Goal: Information Seeking & Learning: Learn about a topic

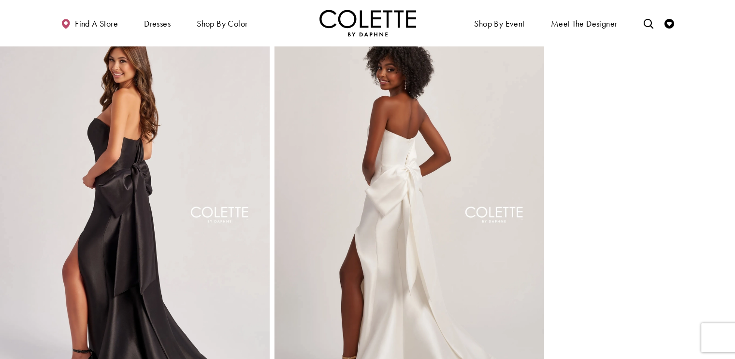
scroll to position [1254, 0]
click at [488, 142] on img "Full size Style CL8470 Colette by Daphne #7 Diamond White backface vertical pic…" at bounding box center [409, 222] width 270 height 404
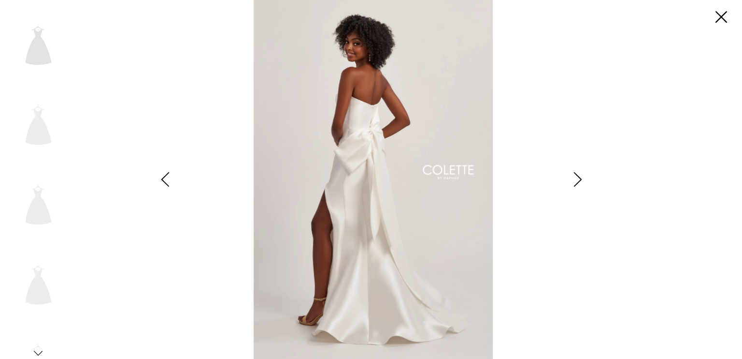
scroll to position [1264, 0]
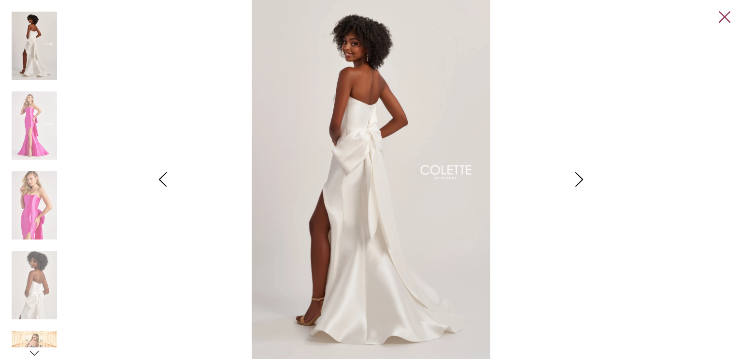
click at [727, 20] on link "Close" at bounding box center [725, 18] width 12 height 12
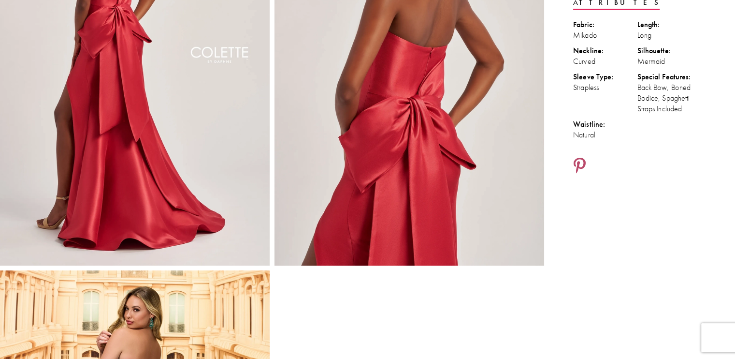
scroll to position [0, 0]
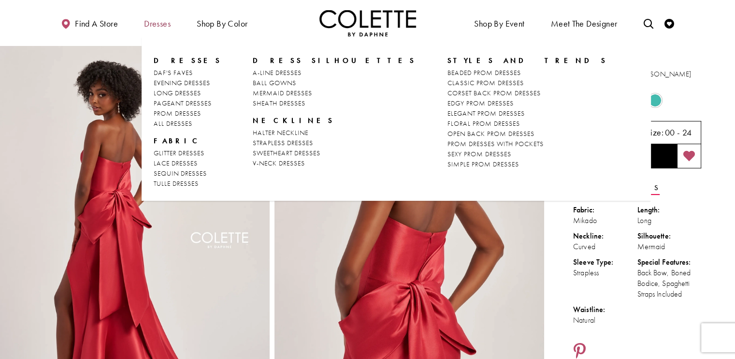
click at [160, 25] on span "Dresses" at bounding box center [157, 24] width 27 height 10
click at [178, 82] on span "EVENING DRESSES" at bounding box center [182, 82] width 57 height 9
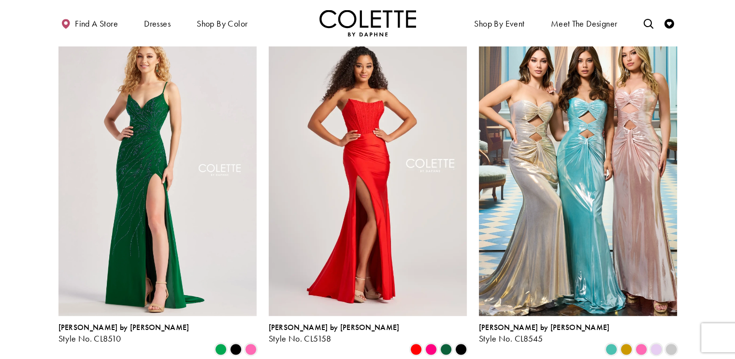
scroll to position [433, 0]
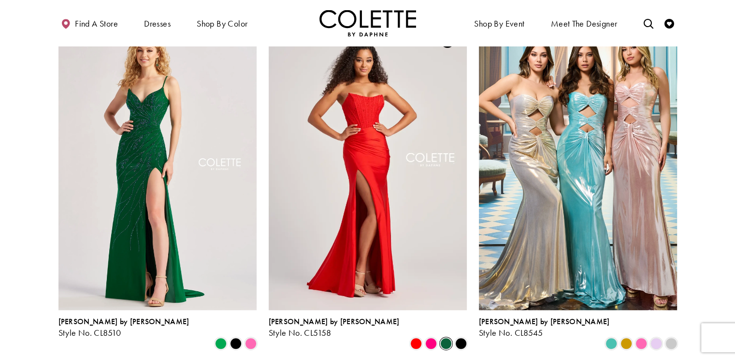
click at [442, 337] on span "Product List" at bounding box center [446, 343] width 12 height 12
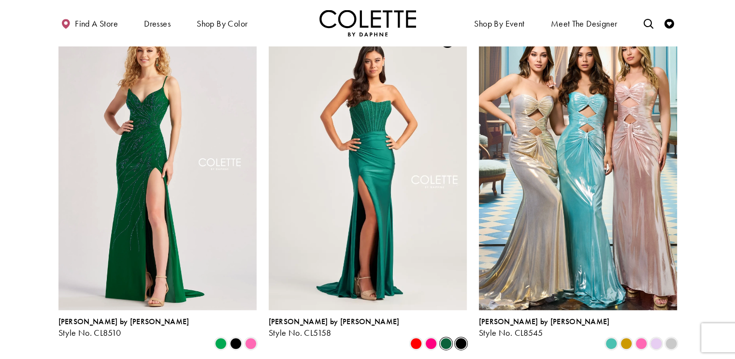
click at [460, 337] on span "Product List" at bounding box center [461, 343] width 12 height 12
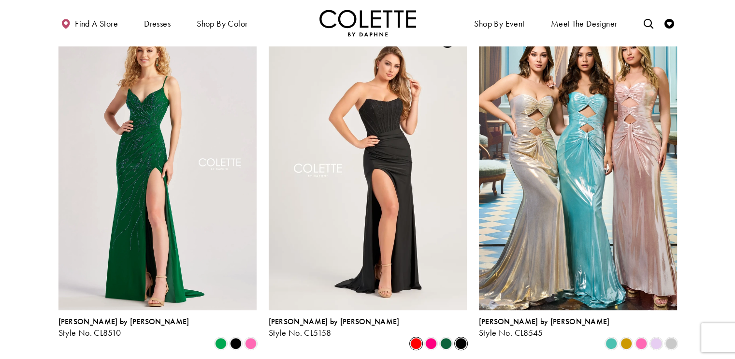
click at [415, 337] on span "Product List" at bounding box center [416, 343] width 12 height 12
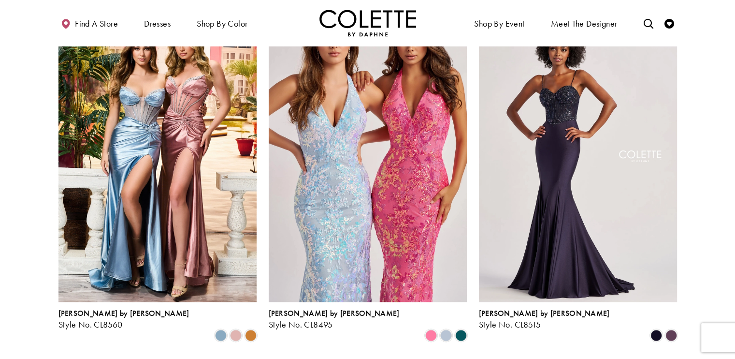
scroll to position [1098, 0]
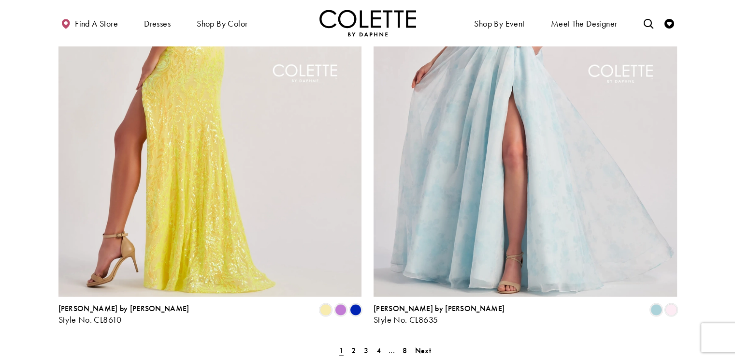
scroll to position [1913, 0]
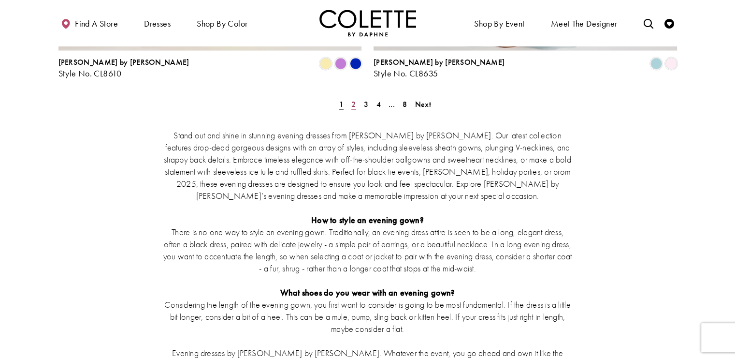
click at [356, 97] on link "2" at bounding box center [353, 104] width 10 height 14
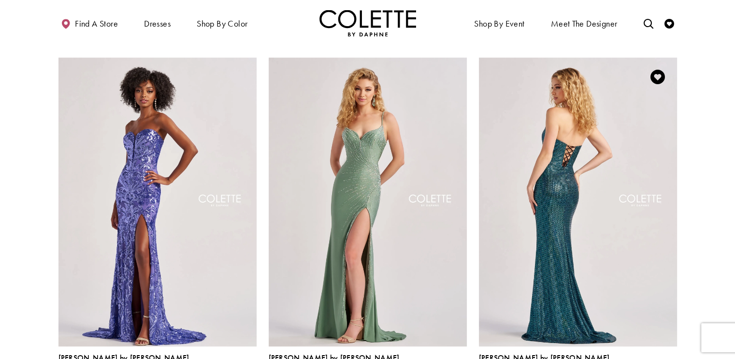
scroll to position [433, 0]
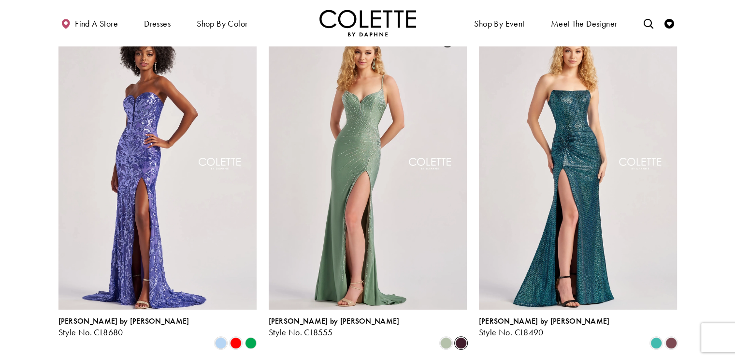
click at [461, 337] on span "Product List" at bounding box center [461, 343] width 12 height 12
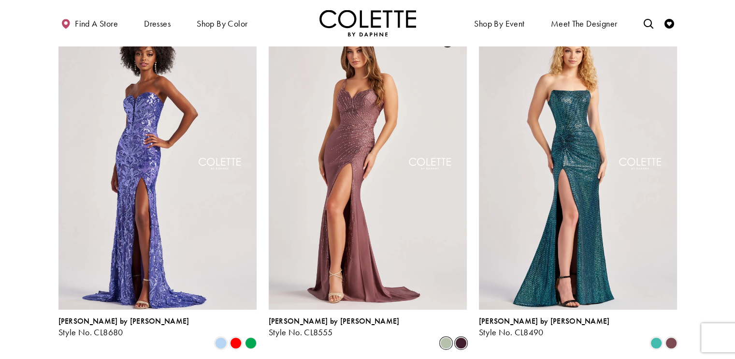
click at [444, 337] on span "Product List" at bounding box center [446, 343] width 12 height 12
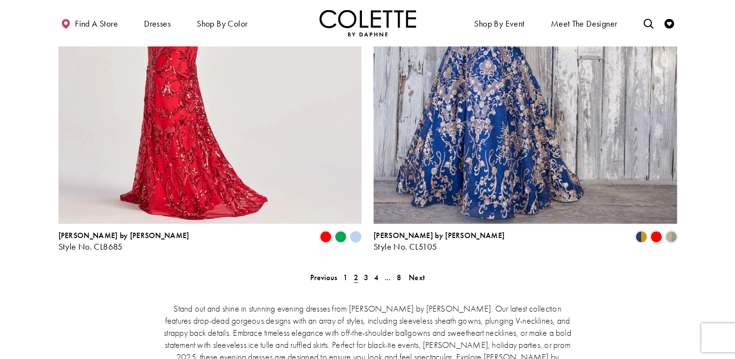
scroll to position [1772, 0]
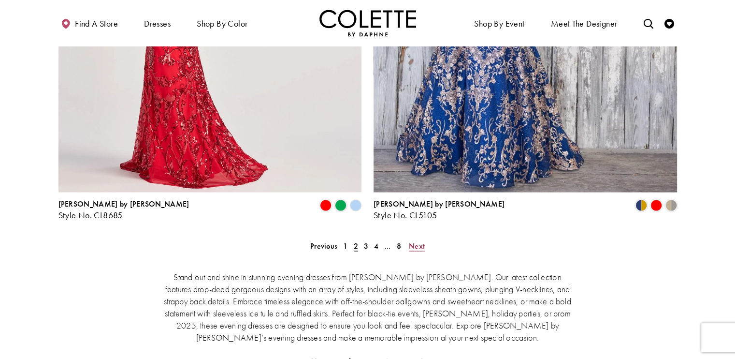
click at [416, 240] on span "Next" at bounding box center [417, 245] width 16 height 10
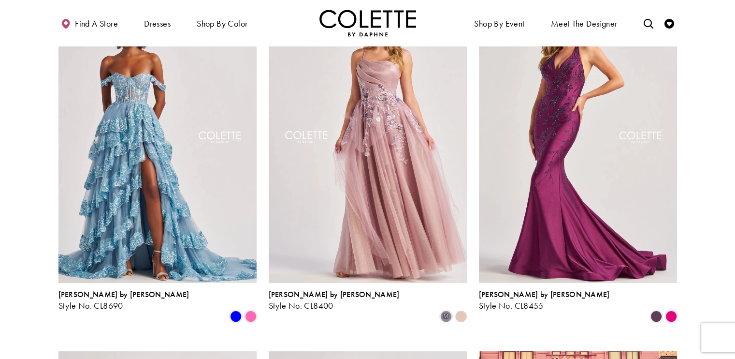
scroll to position [103, 0]
click at [251, 311] on span "Product List" at bounding box center [251, 317] width 12 height 12
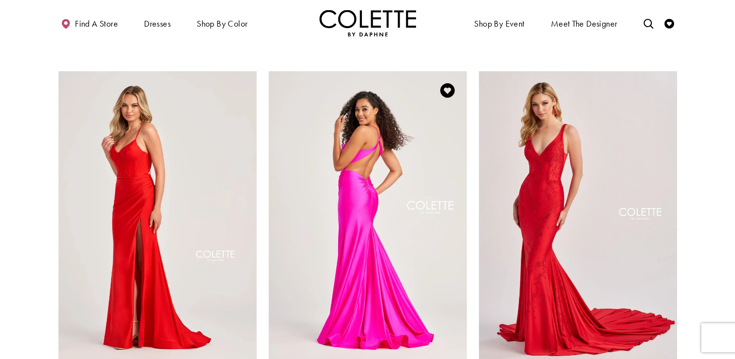
scroll to position [781, 0]
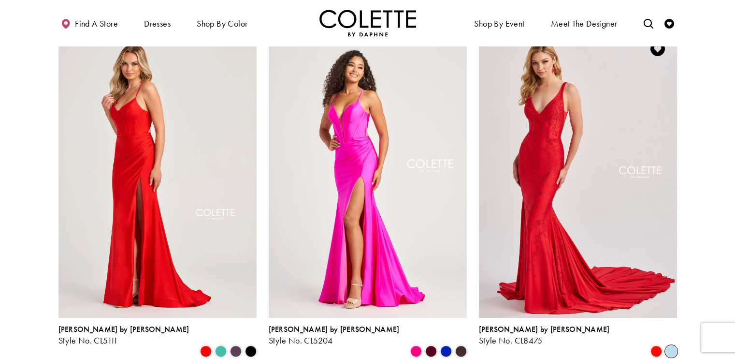
click at [673, 345] on span "Product List" at bounding box center [671, 351] width 12 height 12
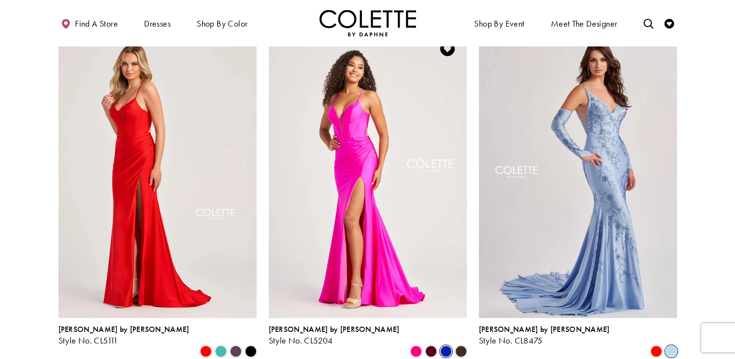
click at [443, 345] on span "Product List" at bounding box center [446, 351] width 12 height 12
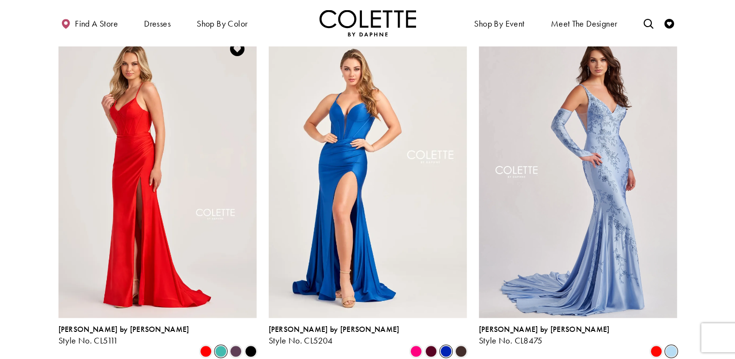
click at [220, 345] on span "Product List" at bounding box center [221, 351] width 12 height 12
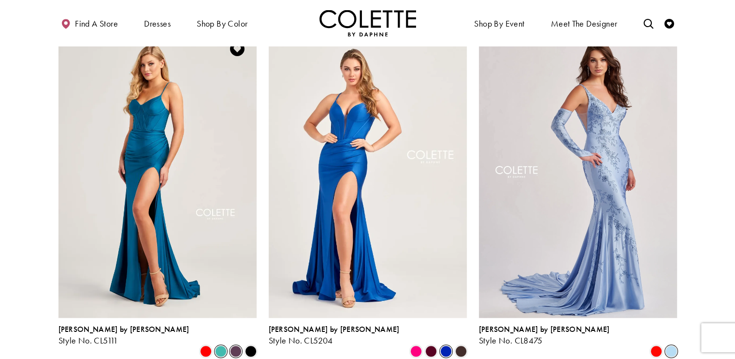
click at [235, 345] on span "Product List" at bounding box center [236, 351] width 12 height 12
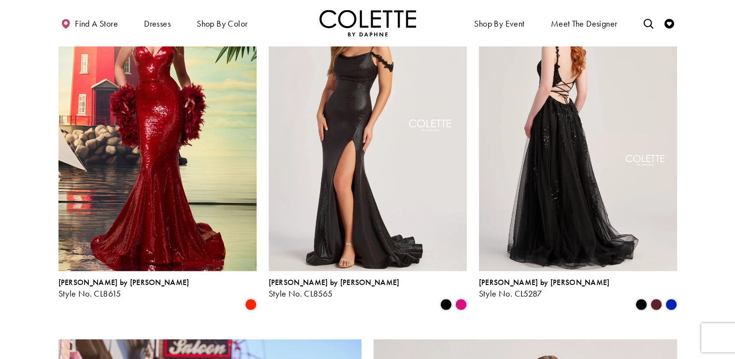
scroll to position [1185, 0]
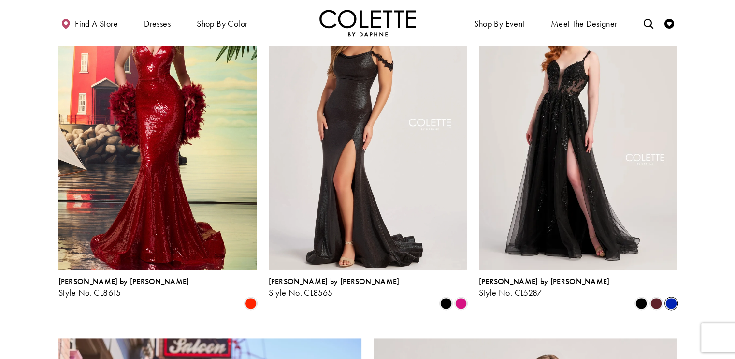
click at [672, 297] on span "Product List" at bounding box center [671, 303] width 12 height 12
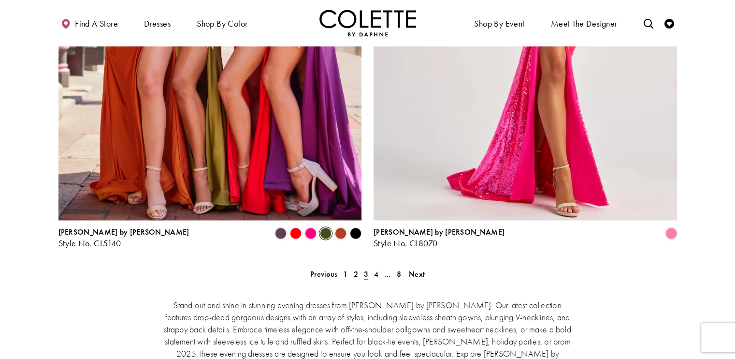
scroll to position [1745, 0]
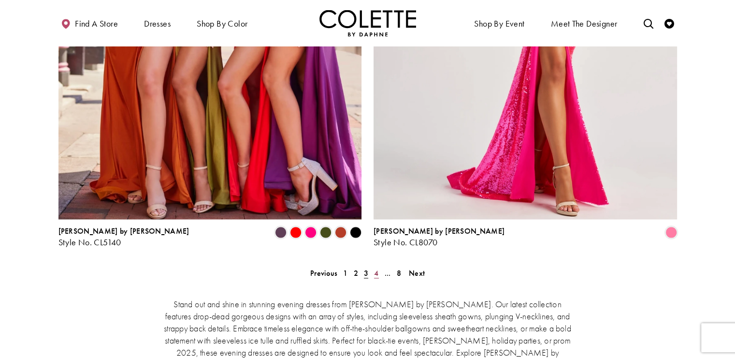
click at [375, 267] on span "4" at bounding box center [376, 272] width 4 height 10
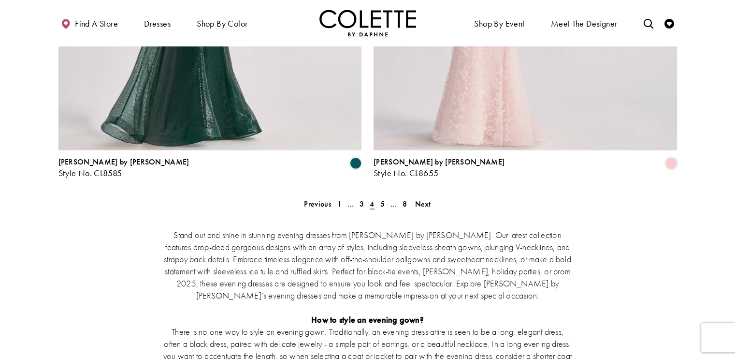
scroll to position [1814, 0]
click at [381, 199] on span "5" at bounding box center [382, 204] width 4 height 10
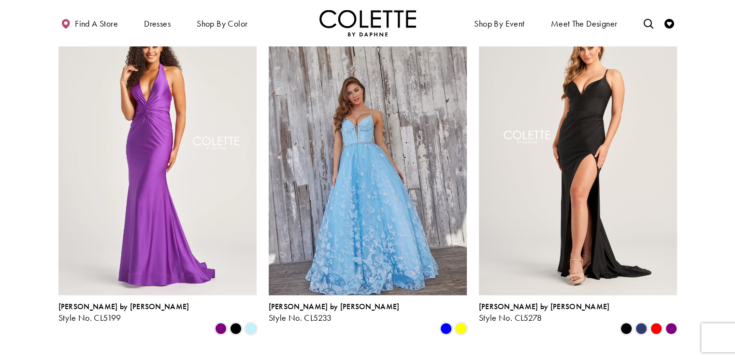
scroll to position [804, 0]
click at [247, 322] on span "Product List" at bounding box center [251, 328] width 12 height 12
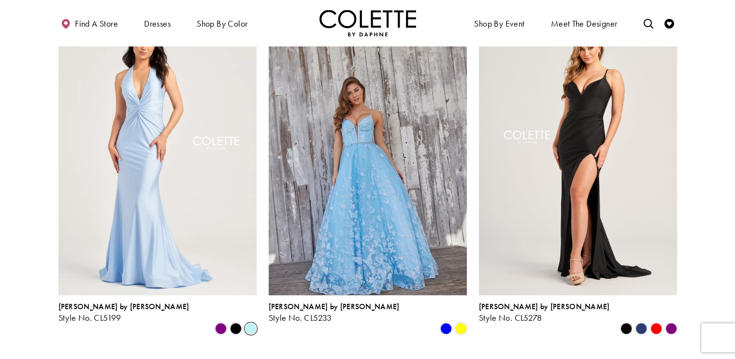
click at [654, 321] on polygon "Product List" at bounding box center [655, 328] width 15 height 15
click at [657, 321] on polygon "Product List" at bounding box center [655, 328] width 15 height 15
click at [674, 321] on polygon "Product List" at bounding box center [670, 328] width 15 height 15
click at [642, 322] on span "Product List" at bounding box center [641, 328] width 12 height 12
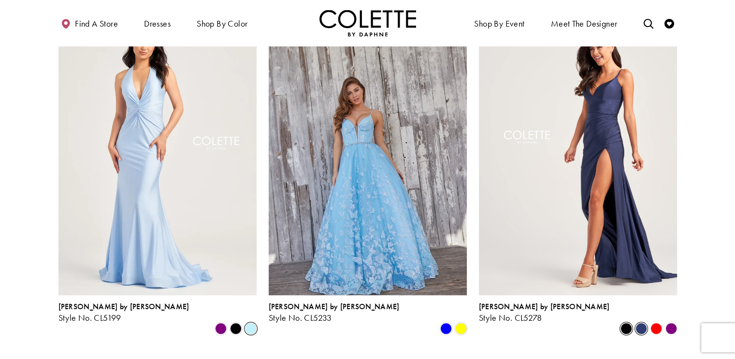
click at [624, 322] on span "Product List" at bounding box center [626, 328] width 12 height 12
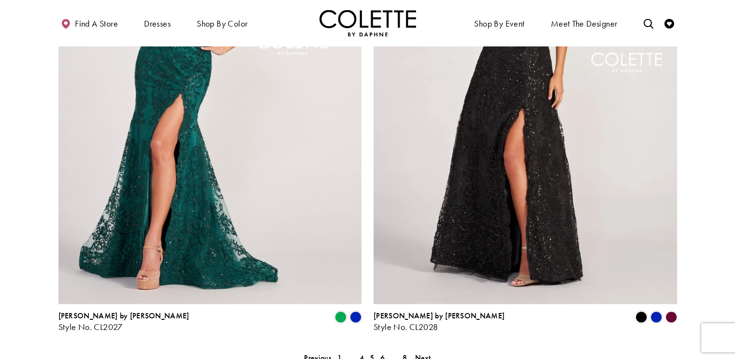
scroll to position [1662, 0]
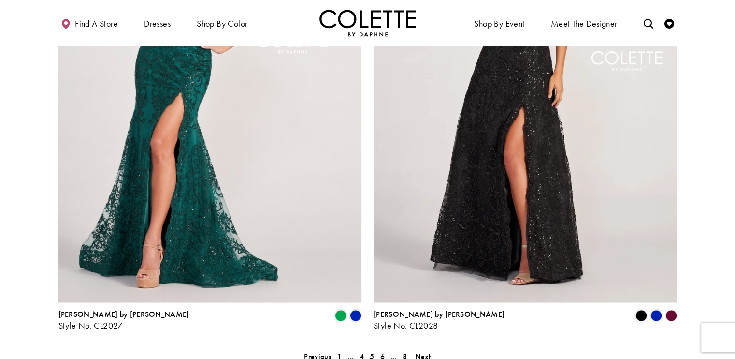
click at [670, 308] on polygon "Product List" at bounding box center [670, 315] width 15 height 15
click at [657, 309] on span "Product List" at bounding box center [656, 315] width 12 height 12
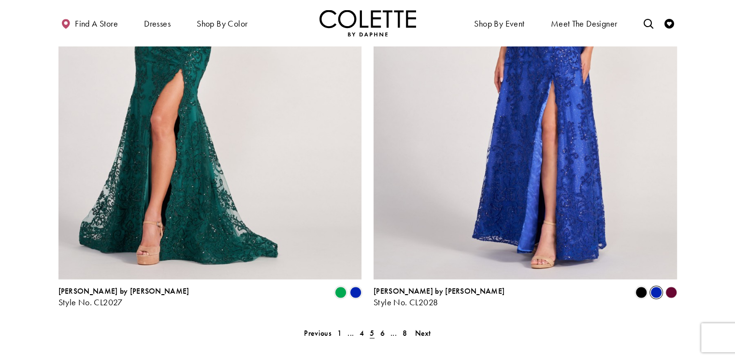
scroll to position [1686, 0]
click at [358, 286] on span "Product List" at bounding box center [356, 292] width 12 height 12
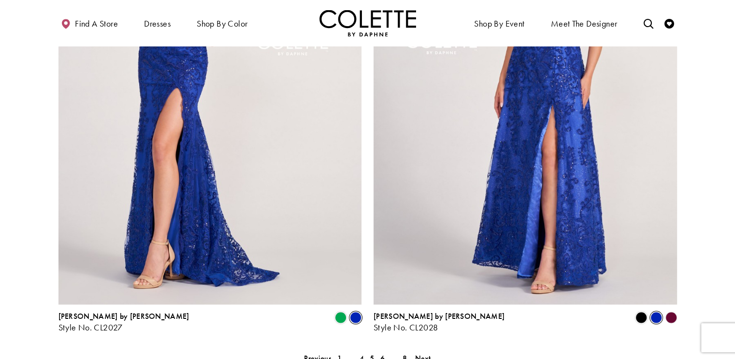
scroll to position [1707, 0]
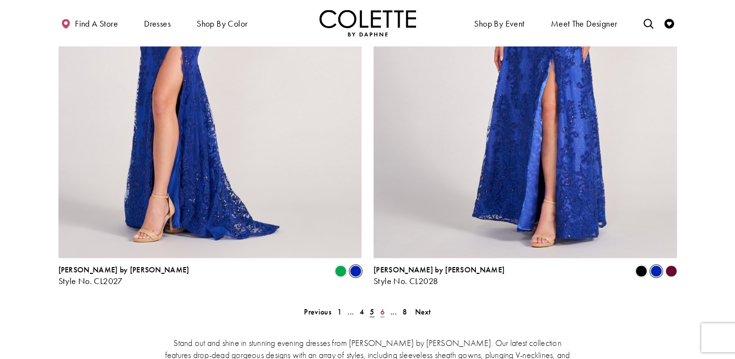
click at [381, 306] on span "6" at bounding box center [382, 311] width 4 height 10
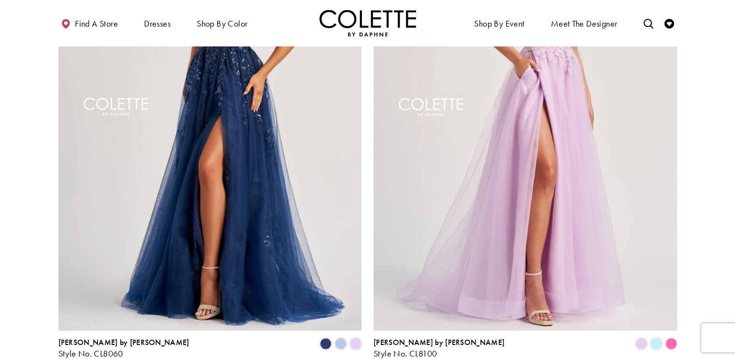
scroll to position [1643, 0]
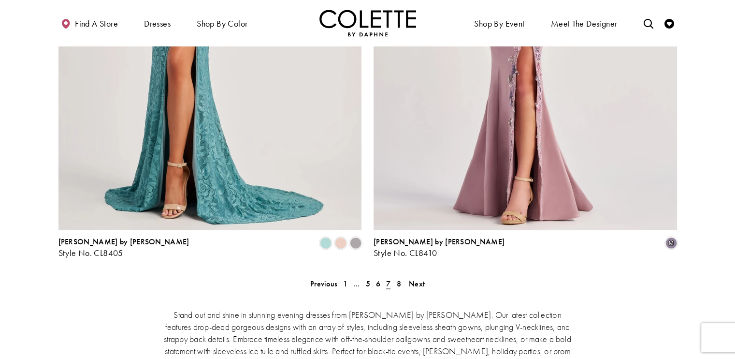
scroll to position [1735, 0]
click at [398, 277] on span "8" at bounding box center [398, 282] width 4 height 10
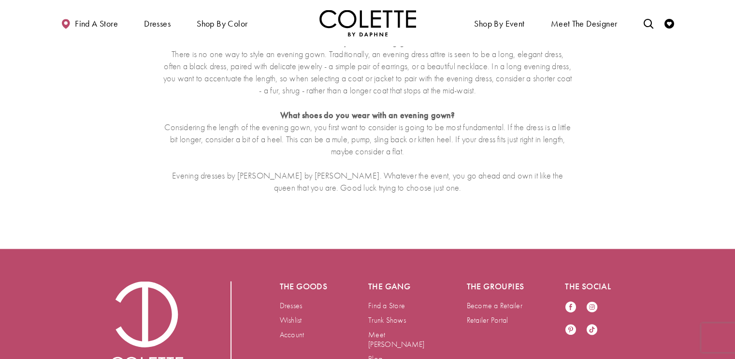
scroll to position [52, 0]
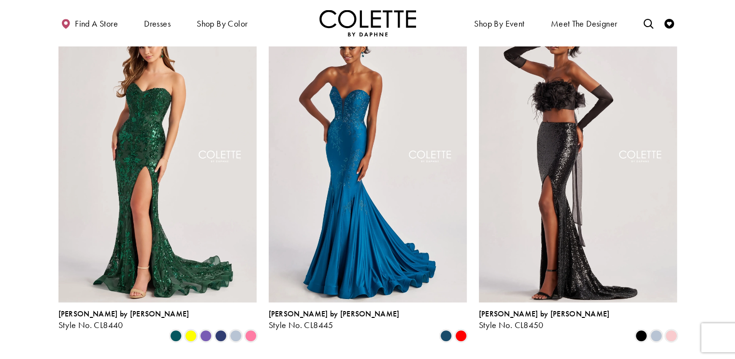
scroll to position [442, 0]
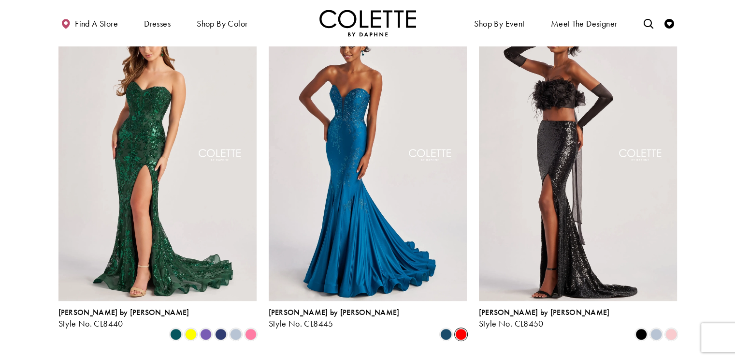
click at [460, 328] on span "Product List" at bounding box center [461, 334] width 12 height 12
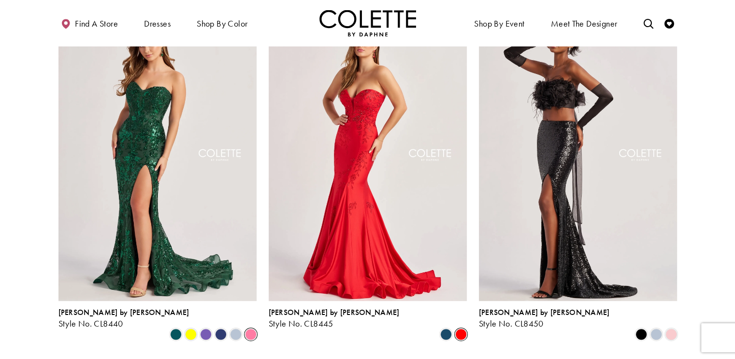
click at [246, 328] on span "Product List" at bounding box center [251, 334] width 12 height 12
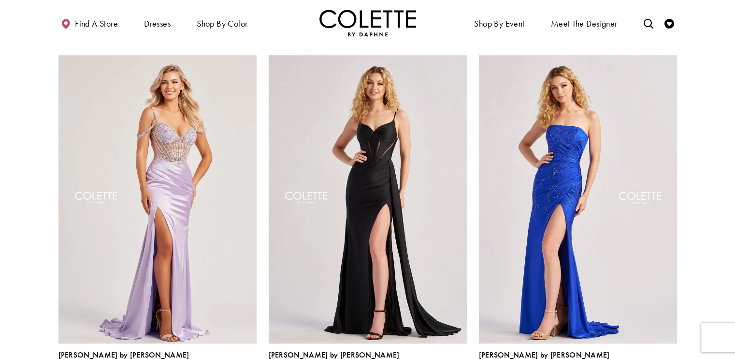
scroll to position [780, 0]
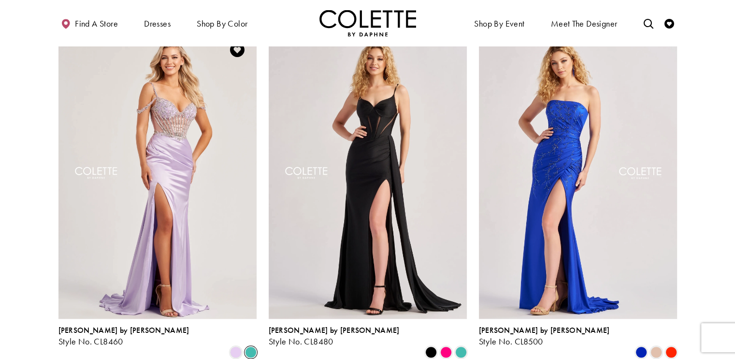
click at [246, 346] on span "Product List" at bounding box center [251, 352] width 12 height 12
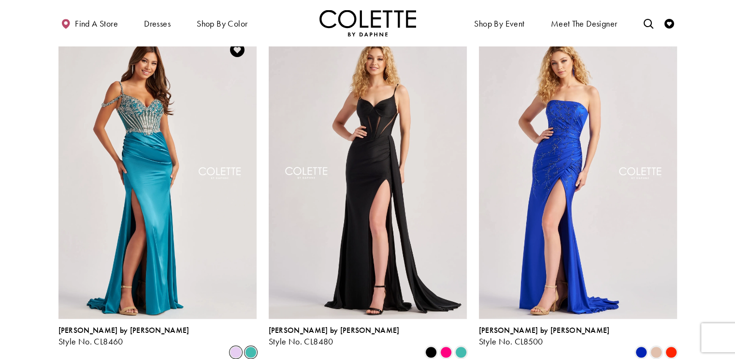
click at [233, 346] on span "Product List" at bounding box center [236, 352] width 12 height 12
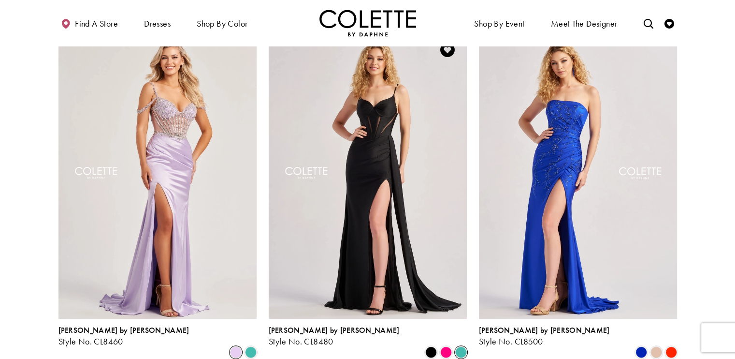
click at [460, 346] on span "Product List" at bounding box center [461, 352] width 12 height 12
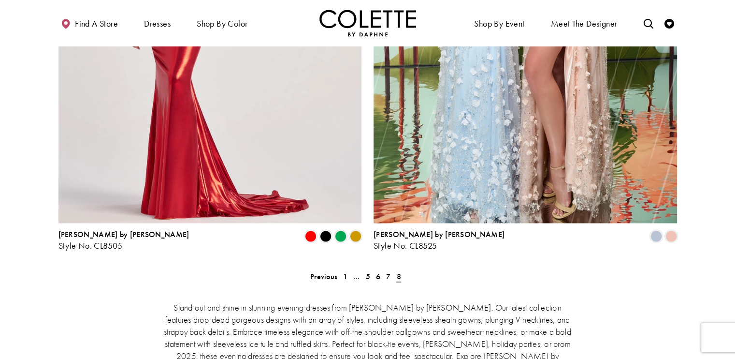
scroll to position [1386, 0]
click at [344, 229] on span "Product List" at bounding box center [341, 235] width 12 height 12
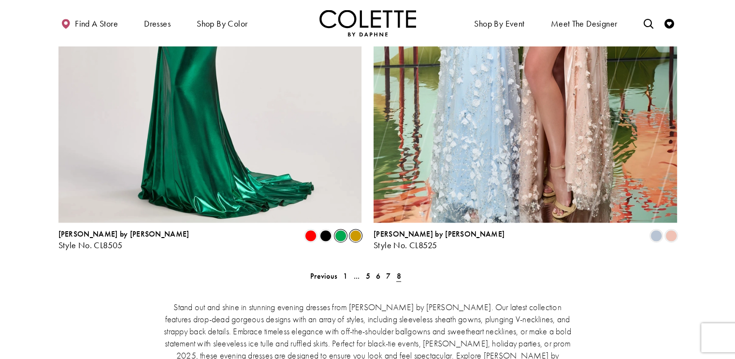
click at [356, 229] on span "Product List" at bounding box center [356, 235] width 12 height 12
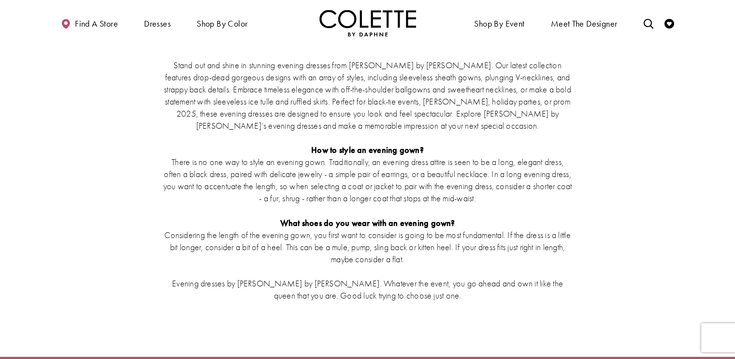
scroll to position [1767, 0]
